Goal: Entertainment & Leisure: Consume media (video, audio)

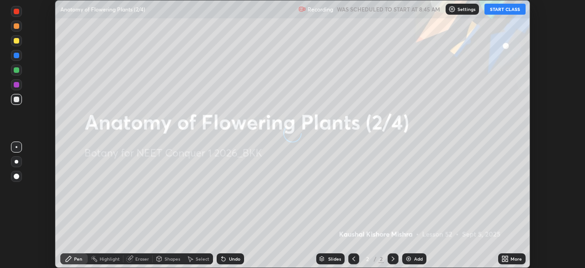
scroll to position [268, 585]
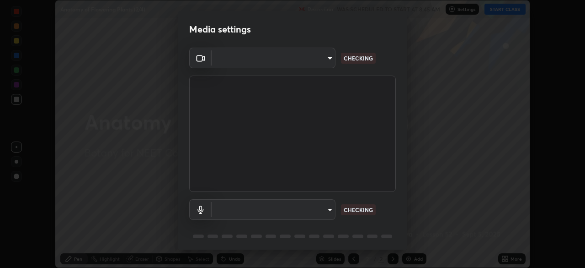
type input "ad6597066c7fc2f7d8a9df135791801f2c5e1b342417c3fbae4c684dc851fcd2"
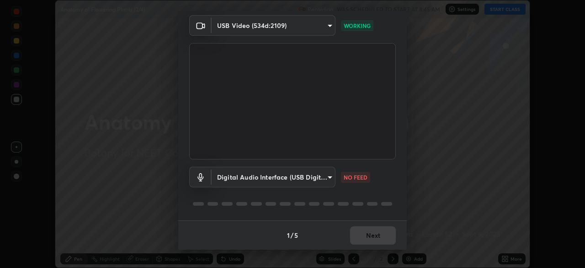
click at [270, 178] on body "Erase all Anatomy of Flowering Plants (2/4) Recording WAS SCHEDULED TO START AT…" at bounding box center [292, 134] width 585 height 268
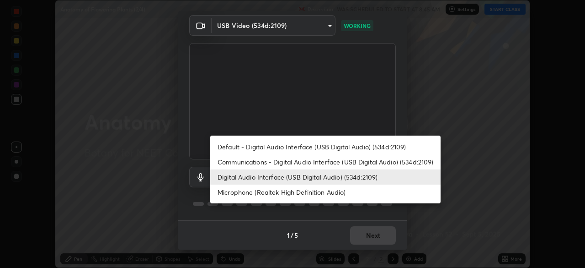
click at [258, 190] on li "Microphone (Realtek High Definition Audio)" at bounding box center [325, 191] width 231 height 15
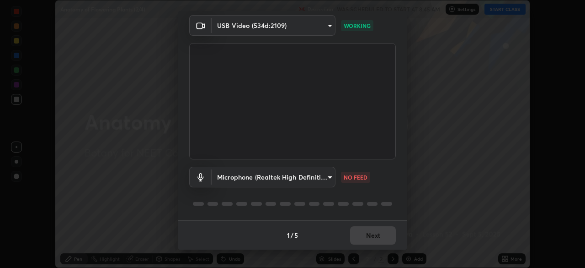
click at [257, 177] on body "Erase all Anatomy of Flowering Plants (2/4) Recording WAS SCHEDULED TO START AT…" at bounding box center [292, 134] width 585 height 268
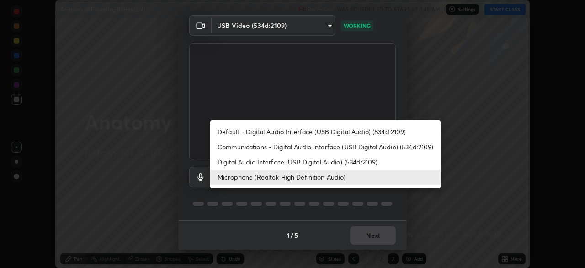
click at [260, 162] on li "Digital Audio Interface (USB Digital Audio) (534d:2109)" at bounding box center [325, 161] width 231 height 15
type input "6c5f27f7fd62254699a83ab764337deb6757b351bfc8fa0988cc7da684c50376"
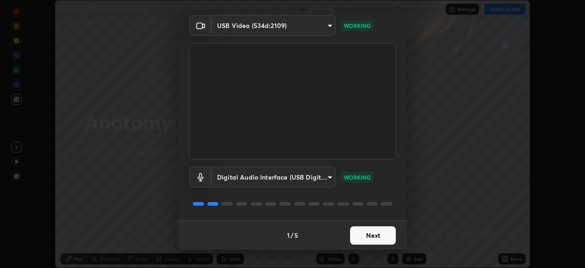
click at [371, 236] on button "Next" at bounding box center [373, 235] width 46 height 18
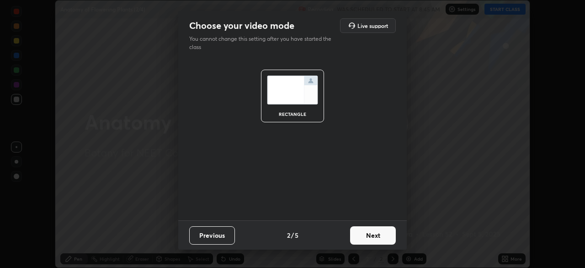
scroll to position [0, 0]
click at [373, 235] on button "Next" at bounding box center [373, 235] width 46 height 18
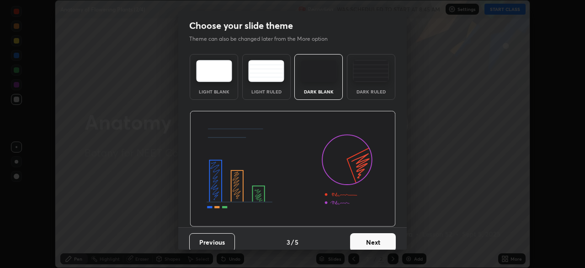
click at [375, 234] on button "Next" at bounding box center [373, 242] width 46 height 18
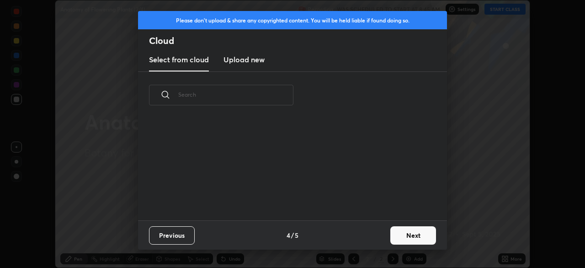
click at [403, 235] on button "Next" at bounding box center [414, 235] width 46 height 18
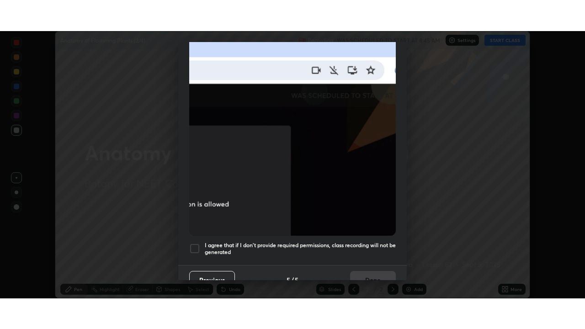
scroll to position [219, 0]
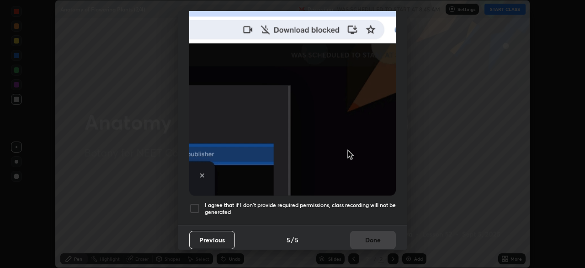
click at [197, 203] on div at bounding box center [194, 208] width 11 height 11
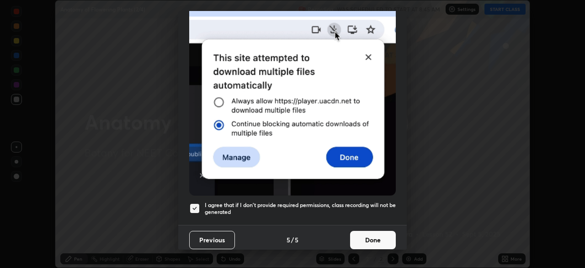
click at [370, 233] on button "Done" at bounding box center [373, 240] width 46 height 18
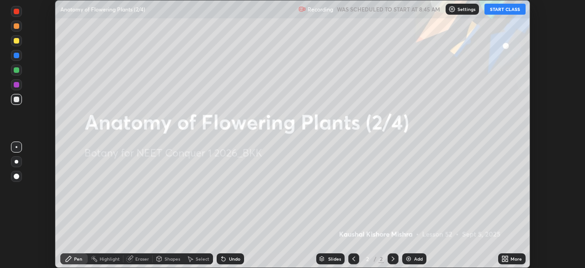
click at [507, 257] on icon at bounding box center [507, 257] width 2 height 2
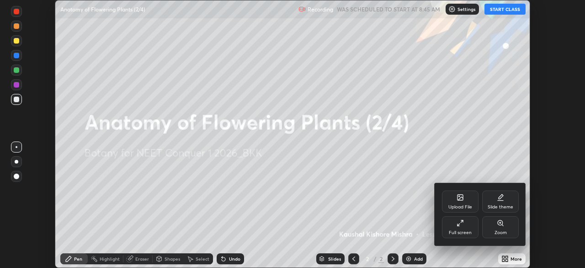
click at [464, 225] on div "Full screen" at bounding box center [460, 227] width 37 height 22
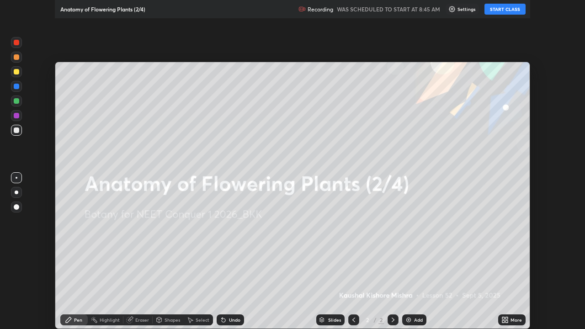
scroll to position [329, 585]
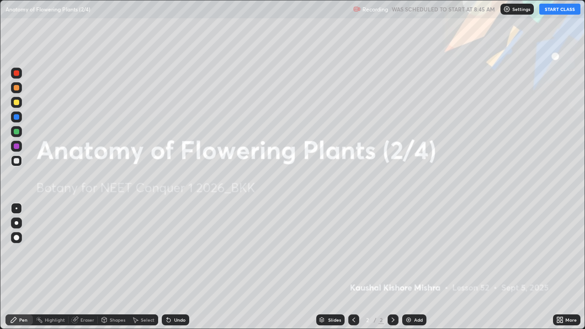
click at [553, 10] on button "START CLASS" at bounding box center [560, 9] width 41 height 11
click at [410, 267] on div "Add" at bounding box center [415, 320] width 24 height 11
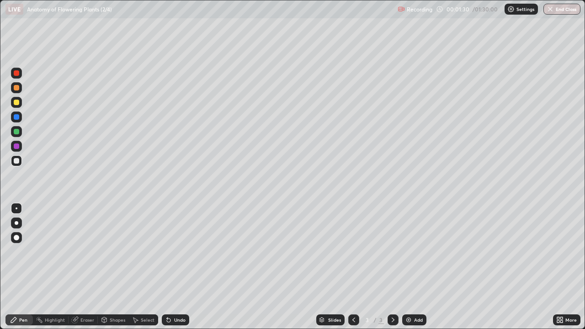
click at [19, 103] on div at bounding box center [16, 102] width 5 height 5
click at [18, 163] on div at bounding box center [16, 160] width 5 height 5
click at [17, 105] on div at bounding box center [16, 102] width 5 height 5
click at [18, 162] on div at bounding box center [16, 160] width 5 height 5
click at [18, 104] on div at bounding box center [16, 102] width 5 height 5
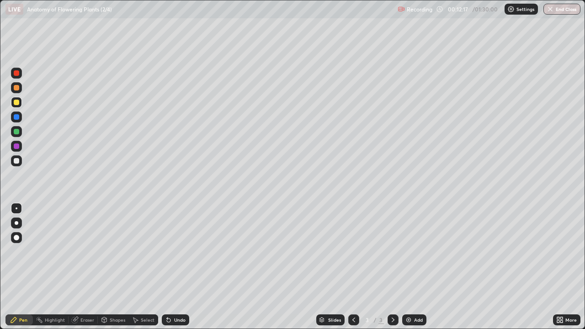
click at [410, 267] on img at bounding box center [408, 320] width 7 height 7
click at [18, 90] on div at bounding box center [16, 87] width 5 height 5
click at [409, 267] on div "Add" at bounding box center [415, 320] width 24 height 11
click at [18, 103] on div at bounding box center [16, 102] width 5 height 5
click at [17, 135] on div at bounding box center [16, 131] width 11 height 11
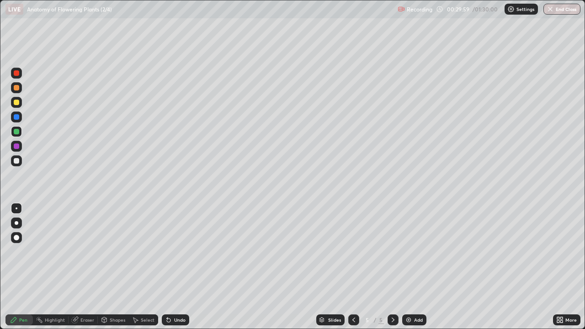
click at [76, 267] on icon at bounding box center [75, 319] width 5 height 5
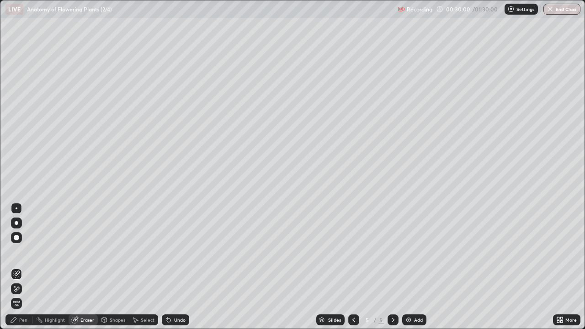
click at [17, 242] on div at bounding box center [16, 237] width 11 height 11
click at [20, 267] on div "Pen" at bounding box center [23, 320] width 8 height 5
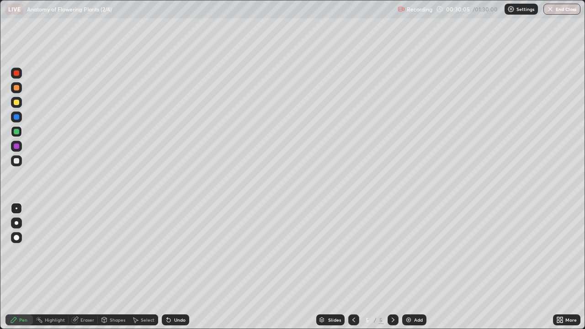
click at [18, 161] on div at bounding box center [16, 160] width 5 height 5
click at [14, 132] on div at bounding box center [16, 131] width 5 height 5
click at [16, 162] on div at bounding box center [16, 160] width 5 height 5
click at [81, 267] on div "Eraser" at bounding box center [88, 320] width 14 height 5
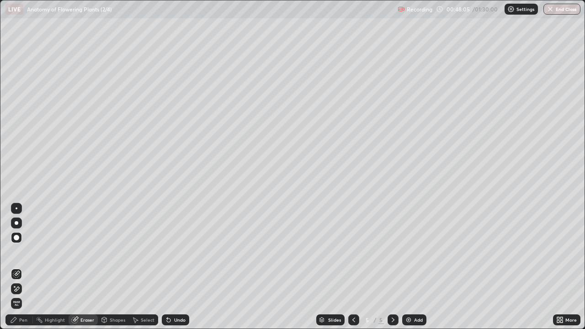
click at [24, 267] on div "Pen" at bounding box center [23, 320] width 8 height 5
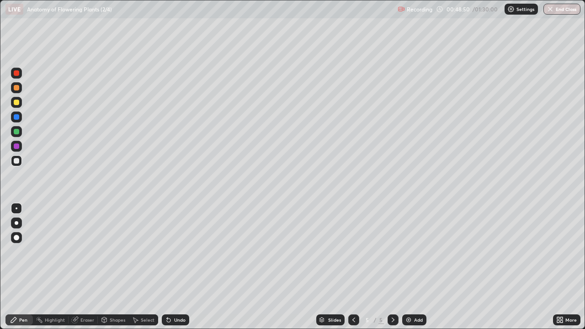
click at [409, 267] on img at bounding box center [408, 320] width 7 height 7
click at [17, 103] on div at bounding box center [16, 102] width 5 height 5
click at [18, 161] on div at bounding box center [16, 160] width 5 height 5
click at [84, 267] on div "Eraser" at bounding box center [88, 320] width 14 height 5
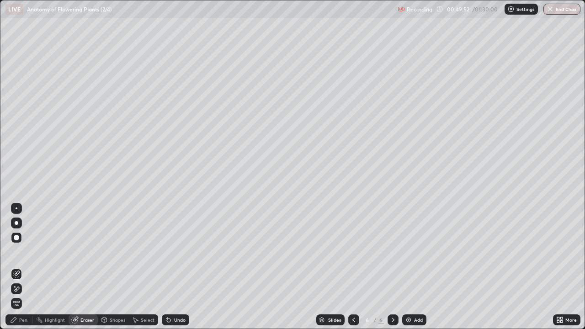
click at [28, 267] on div "Pen" at bounding box center [18, 320] width 27 height 11
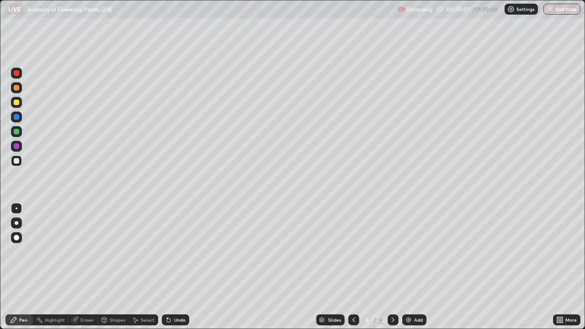
click at [17, 133] on div at bounding box center [16, 131] width 5 height 5
click at [84, 267] on div "Eraser" at bounding box center [88, 320] width 14 height 5
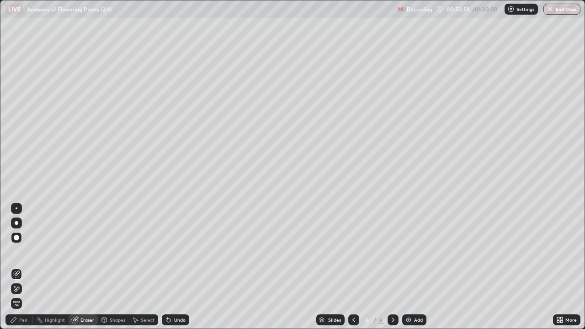
click at [24, 267] on div "Pen" at bounding box center [23, 320] width 8 height 5
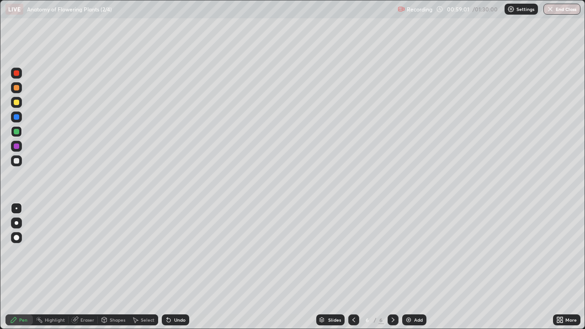
click at [407, 267] on img at bounding box center [408, 320] width 7 height 7
click at [17, 103] on div at bounding box center [16, 102] width 5 height 5
click at [550, 9] on img "button" at bounding box center [550, 8] width 7 height 7
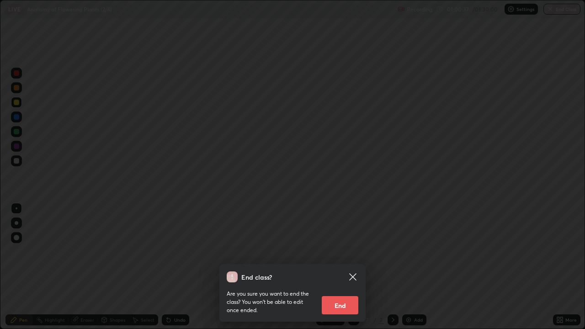
click at [340, 267] on button "End" at bounding box center [340, 305] width 37 height 18
